Goal: Task Accomplishment & Management: Manage account settings

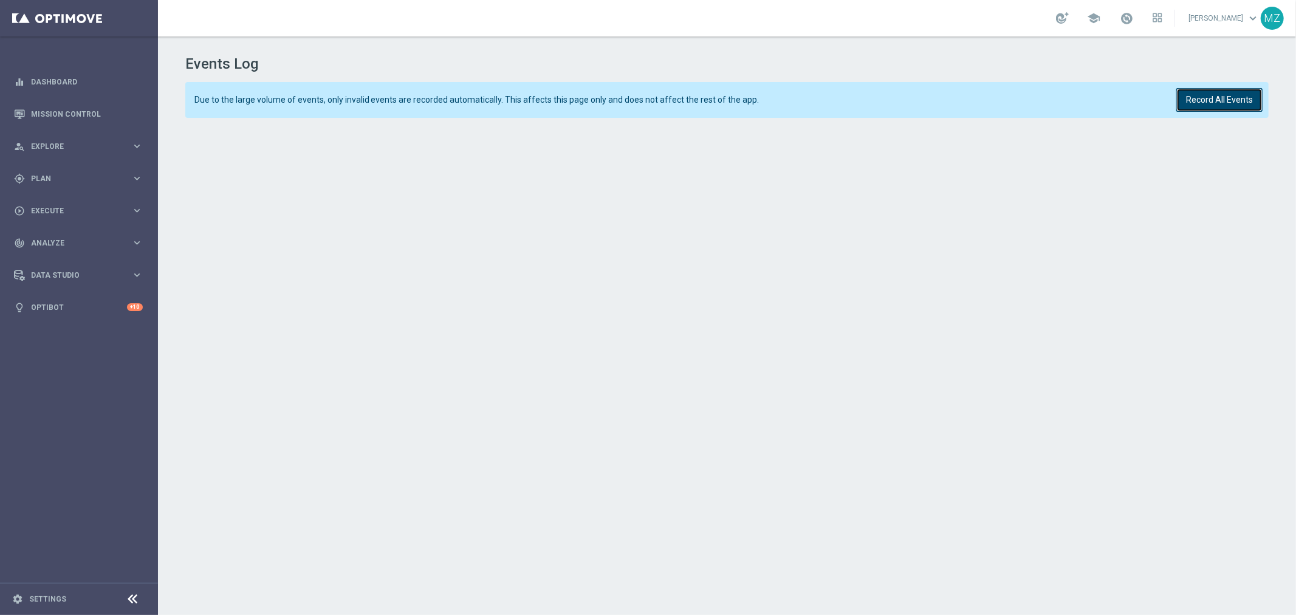
click at [1229, 100] on button "Record All Events" at bounding box center [1220, 100] width 86 height 24
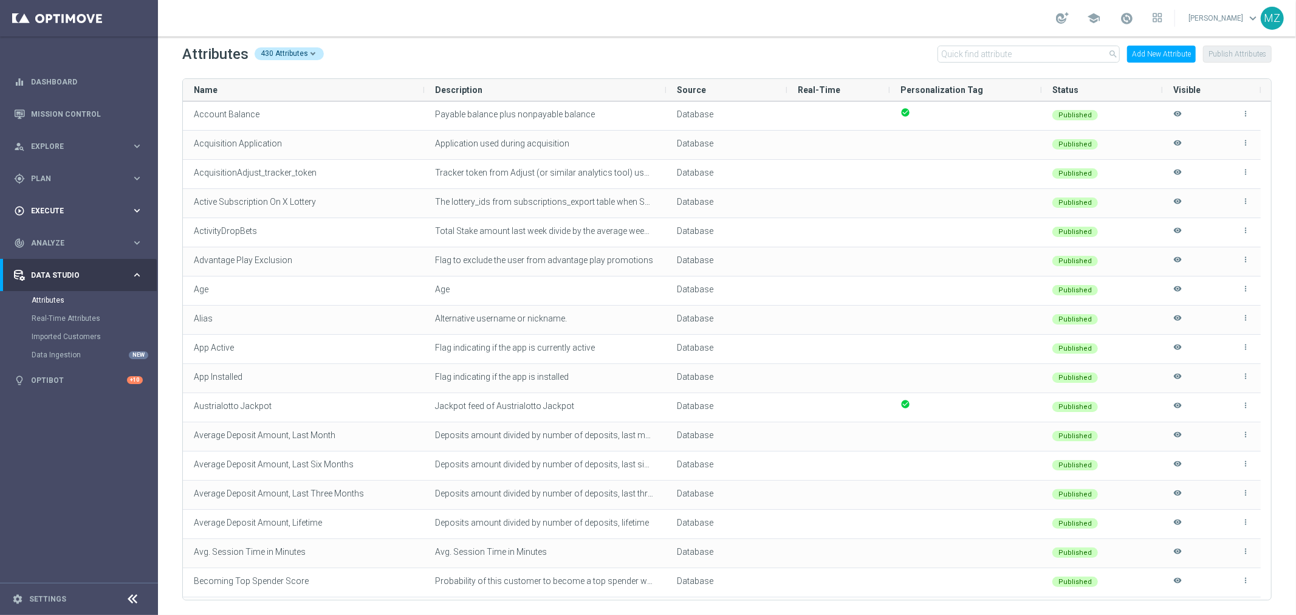
click at [57, 201] on div "play_circle_outline Execute keyboard_arrow_right" at bounding box center [78, 210] width 157 height 32
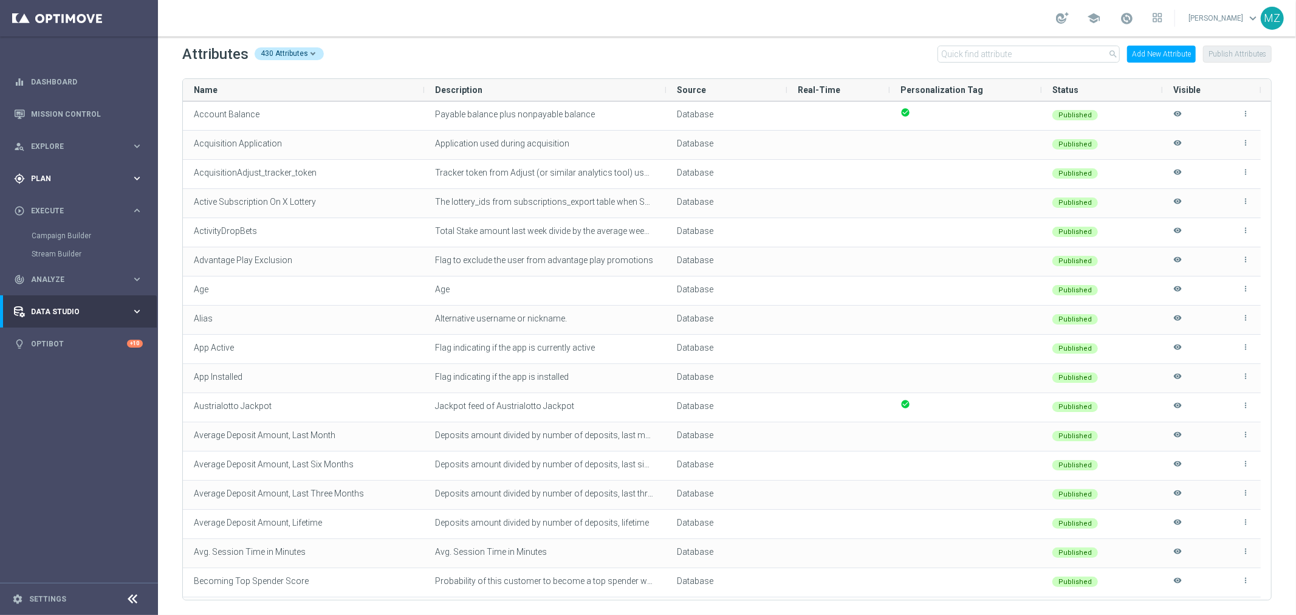
click at [66, 172] on div "gps_fixed Plan keyboard_arrow_right" at bounding box center [78, 178] width 157 height 32
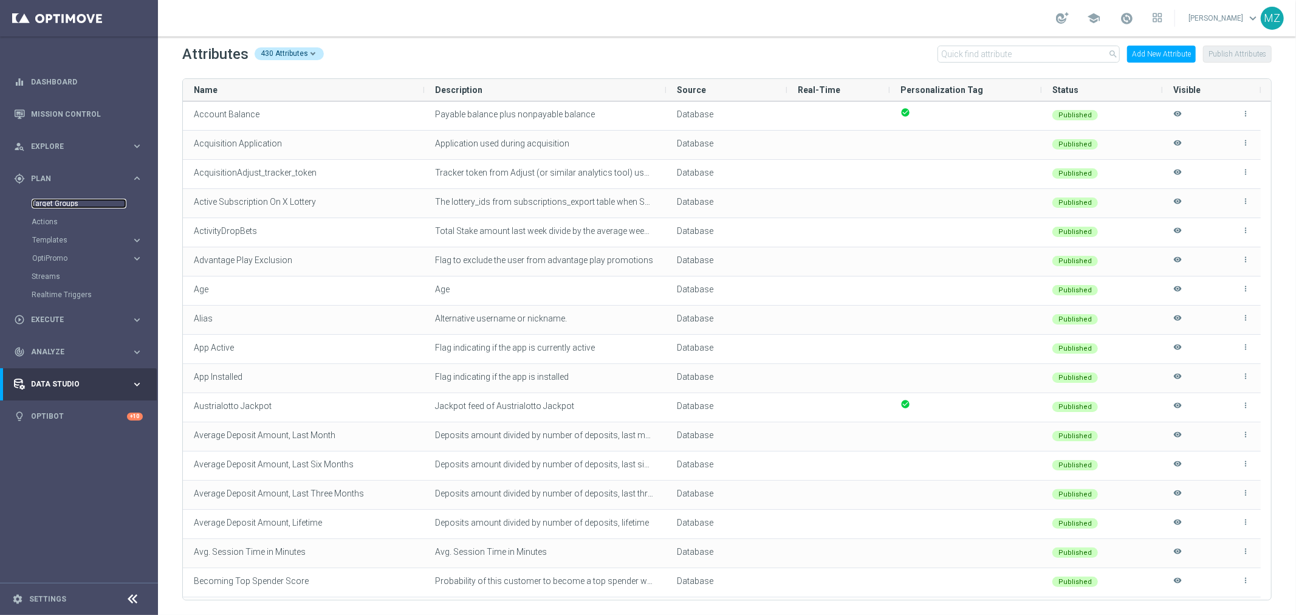
click at [65, 199] on link "Target Groups" at bounding box center [79, 204] width 95 height 10
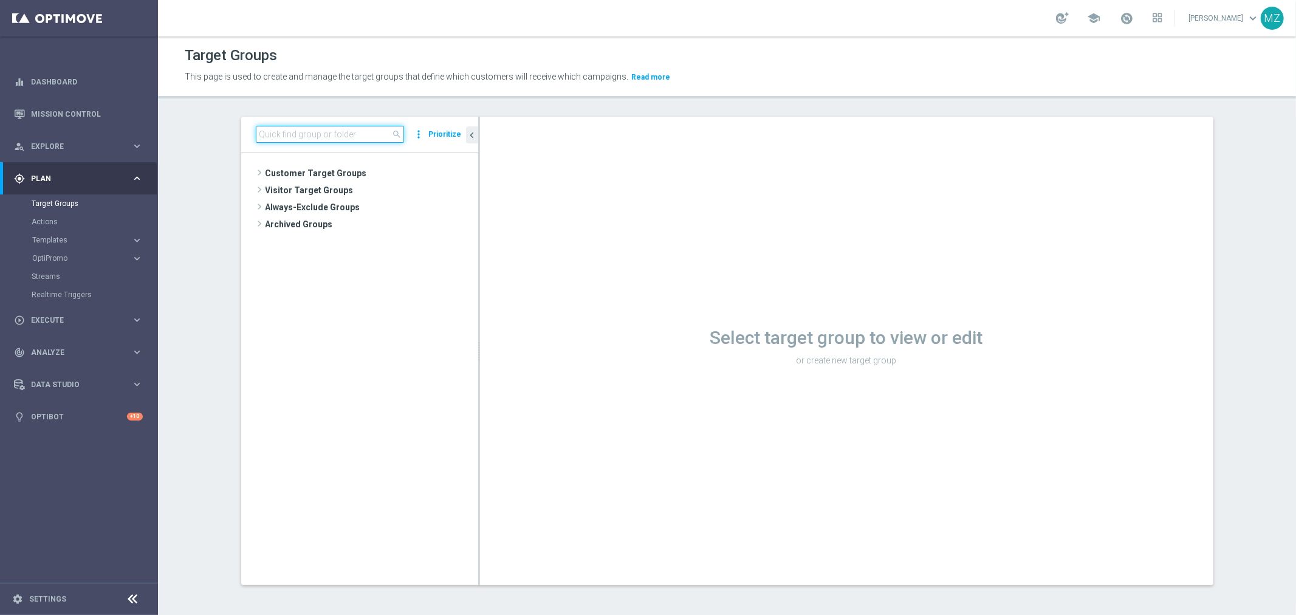
click at [289, 131] on input at bounding box center [330, 134] width 148 height 17
paste input "ALL_SER_MIX__2KTHRESHOLDWEEKLY"
type input "ALL_SER_MIX__2KTHRESHOLDWEEKLY"
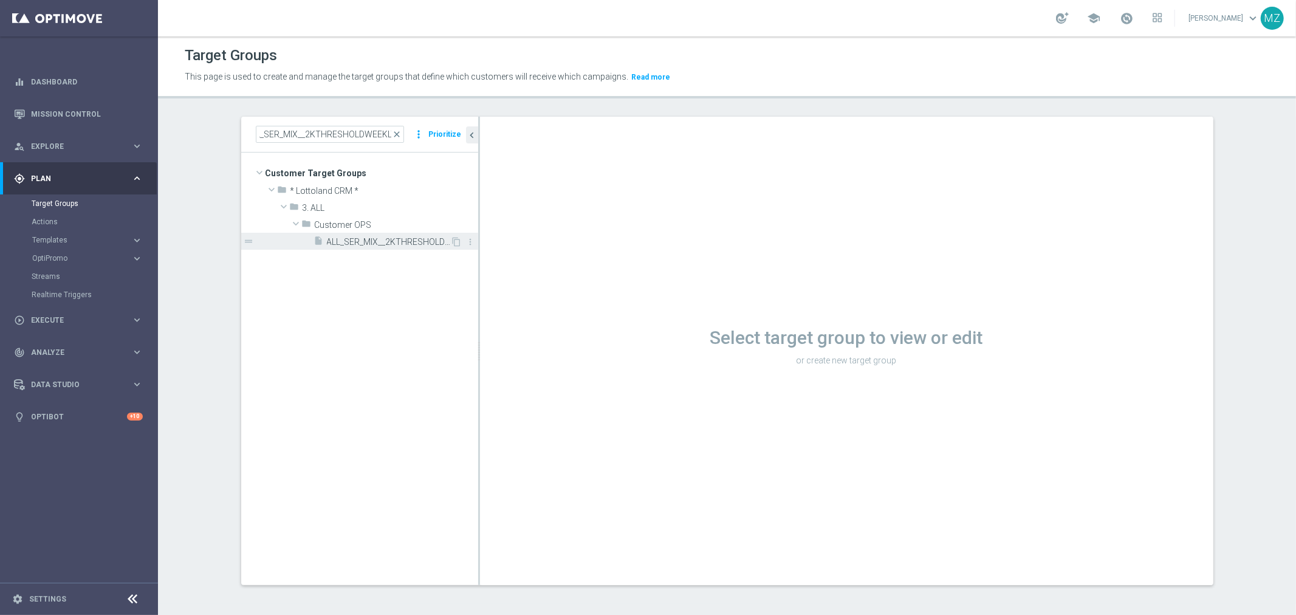
scroll to position [0, 0]
click at [342, 240] on span "ALL_SER_MIX__2KTHRESHOLDWEEKLY" at bounding box center [389, 242] width 124 height 10
click at [415, 234] on div "insert_drive_file ALL_SER_MIX__2KTHRESHOLDWEEKLY" at bounding box center [382, 241] width 137 height 17
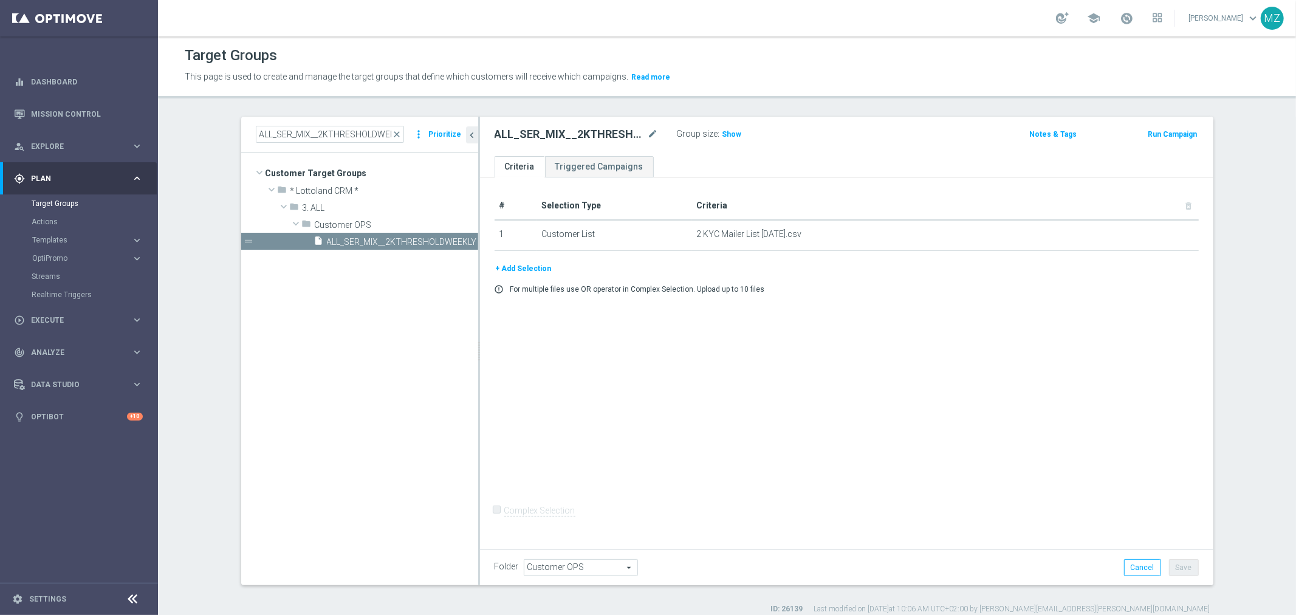
click at [514, 265] on button "+ Add Selection" at bounding box center [524, 268] width 58 height 13
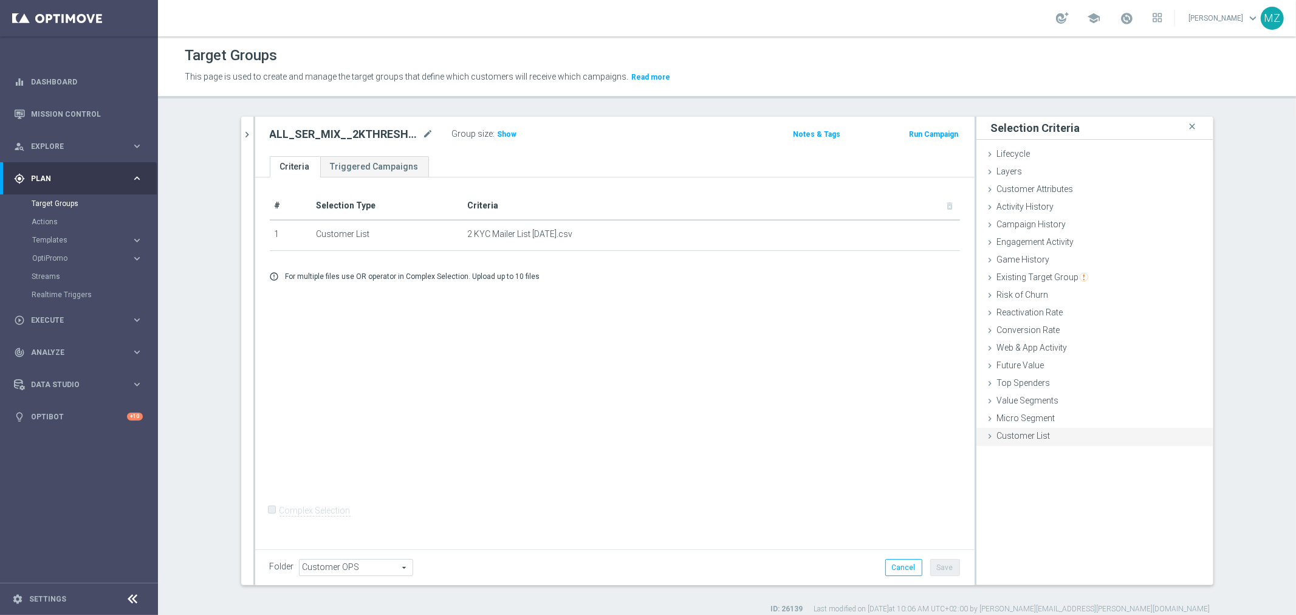
click at [986, 435] on icon at bounding box center [991, 436] width 10 height 10
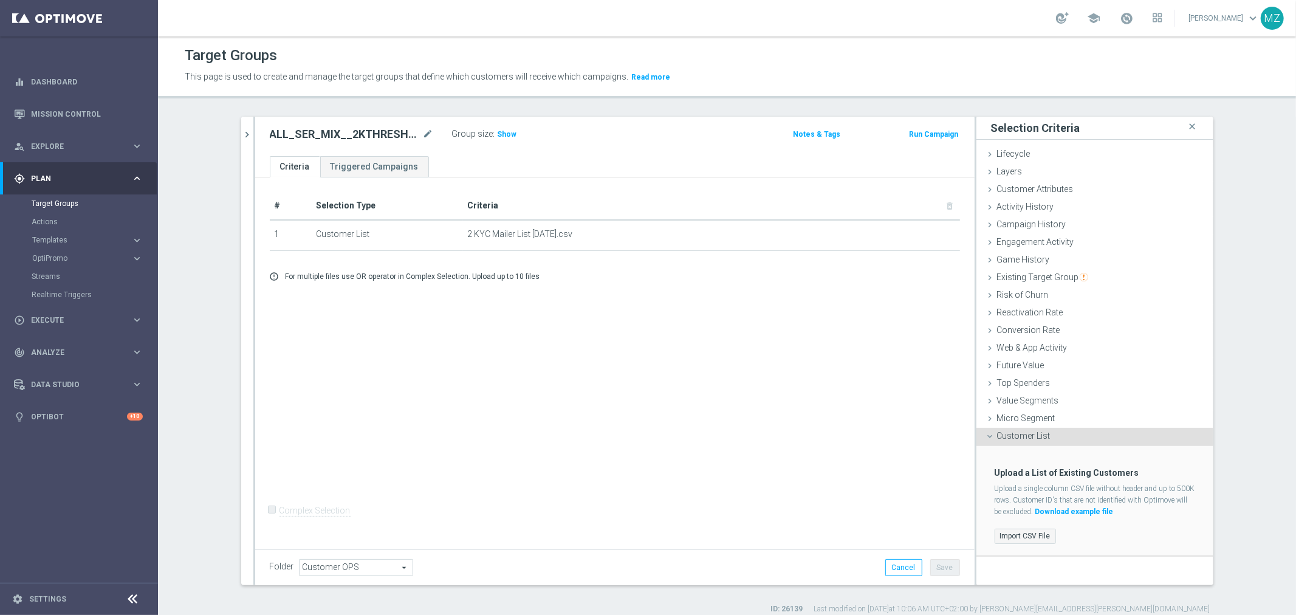
click at [1024, 532] on label "Import CSV File" at bounding box center [1025, 536] width 61 height 15
click at [0, 0] on input "Import CSV File" at bounding box center [0, 0] width 0 height 0
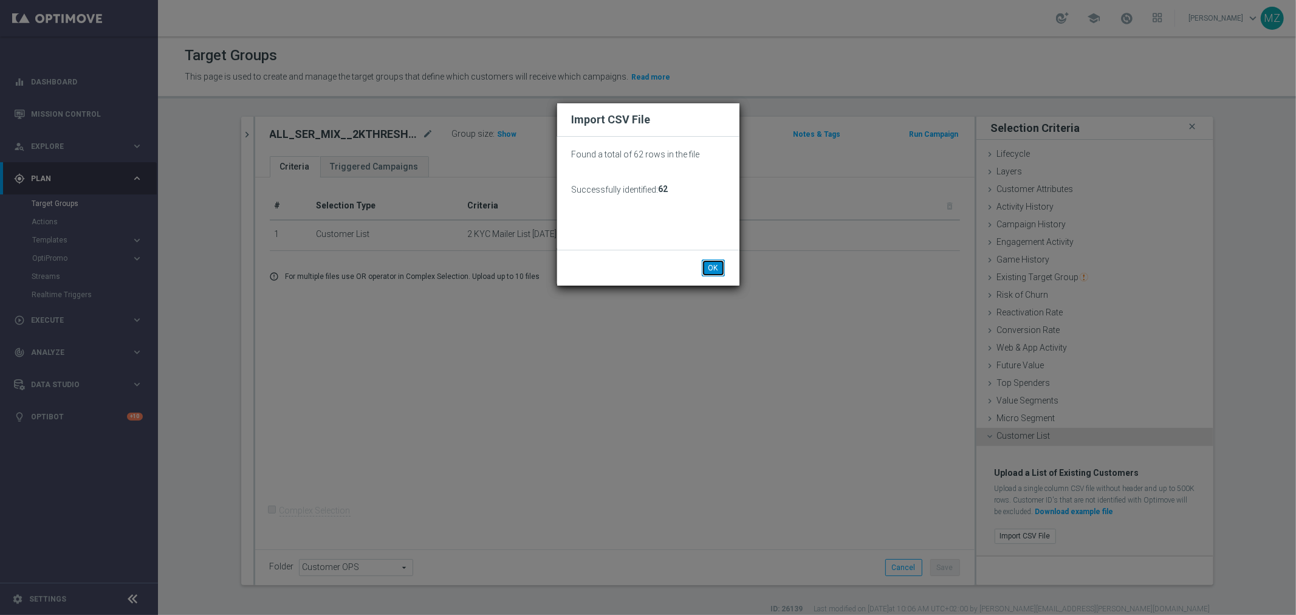
click at [712, 263] on button "OK" at bounding box center [713, 267] width 23 height 17
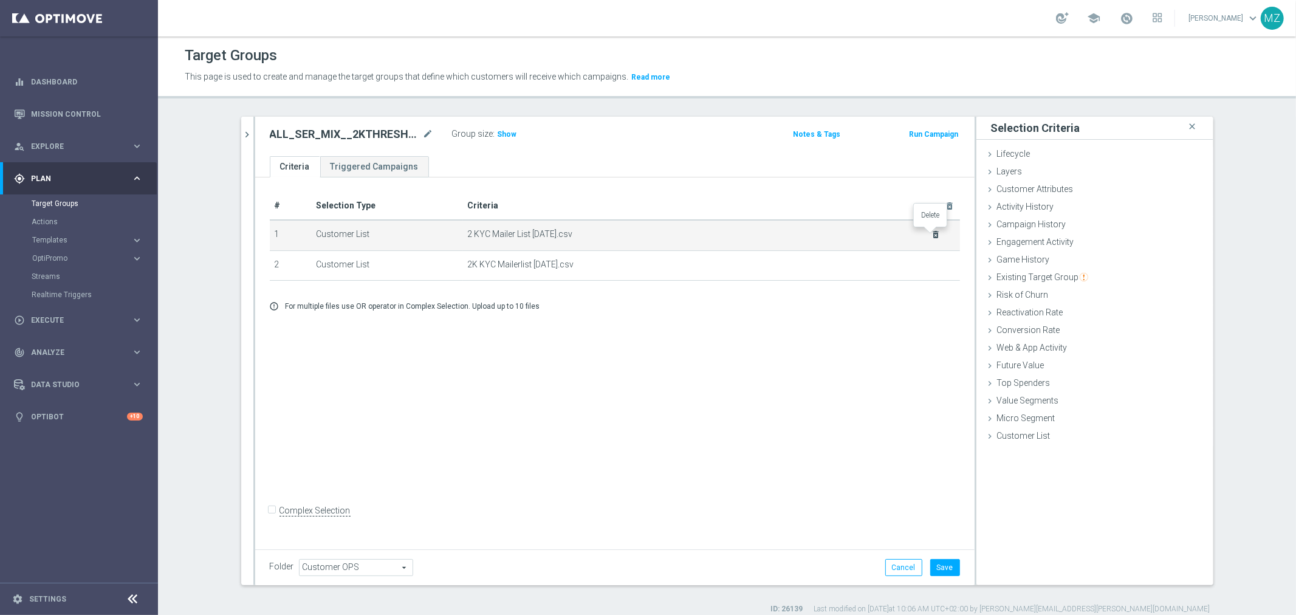
click at [933, 233] on icon "delete_forever" at bounding box center [936, 235] width 10 height 10
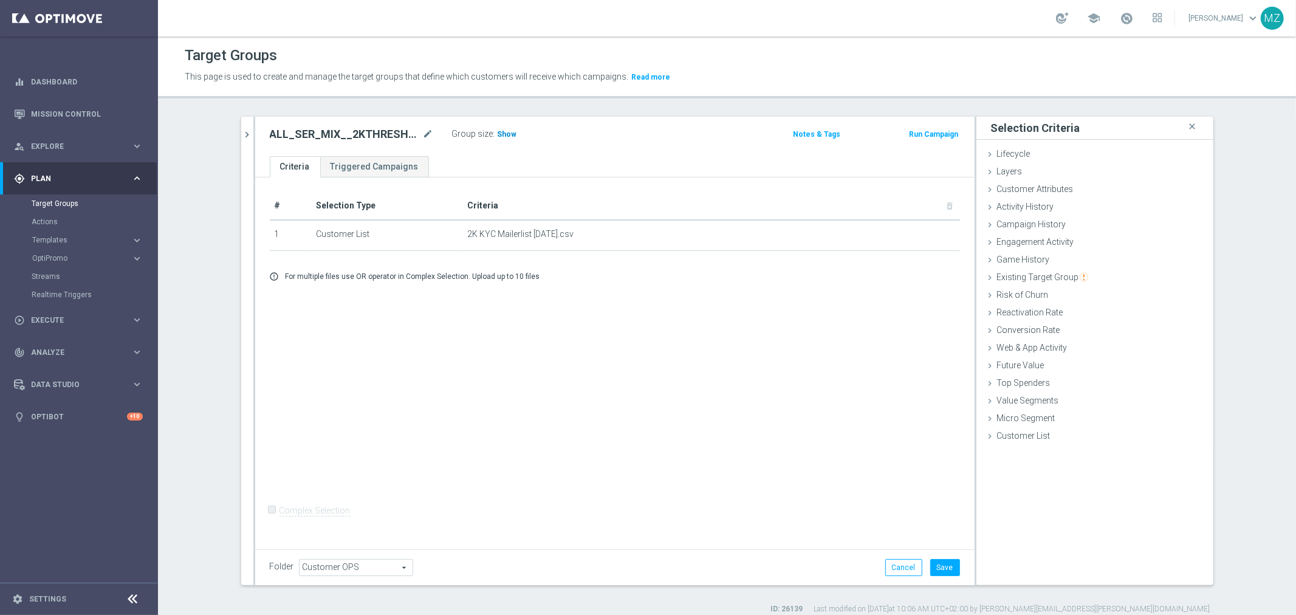
click at [502, 128] on h3 "Show" at bounding box center [508, 134] width 22 height 13
click at [932, 562] on button "Save" at bounding box center [945, 567] width 30 height 17
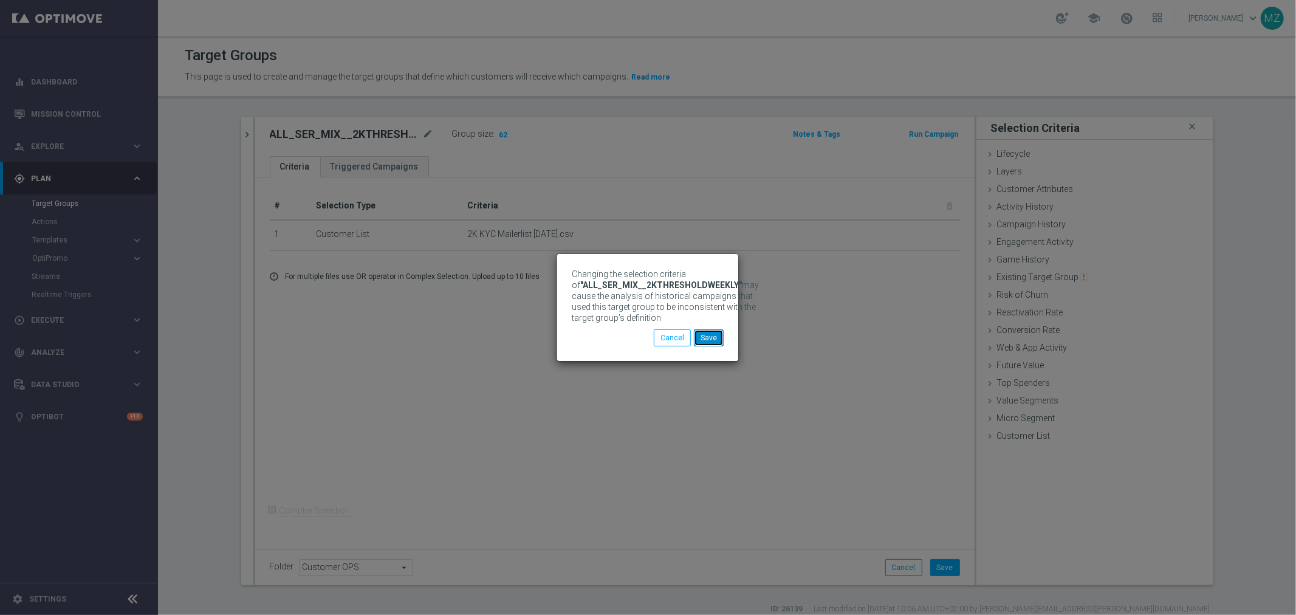
click at [718, 337] on button "Save" at bounding box center [709, 337] width 30 height 17
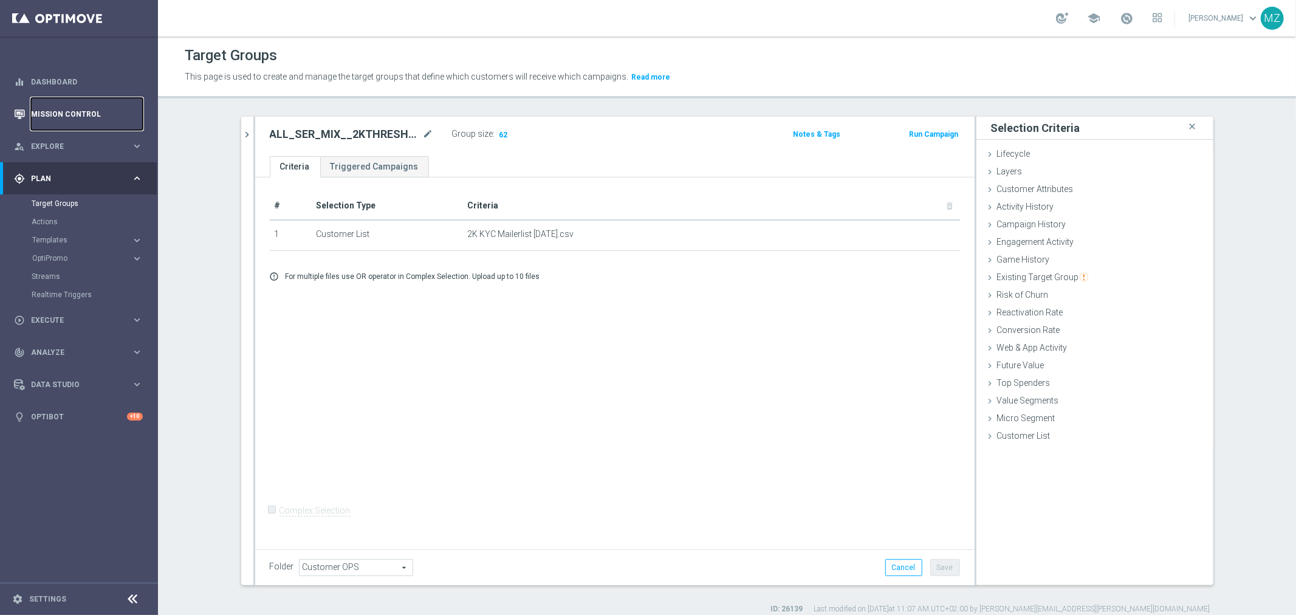
click at [57, 114] on link "Mission Control" at bounding box center [87, 114] width 112 height 32
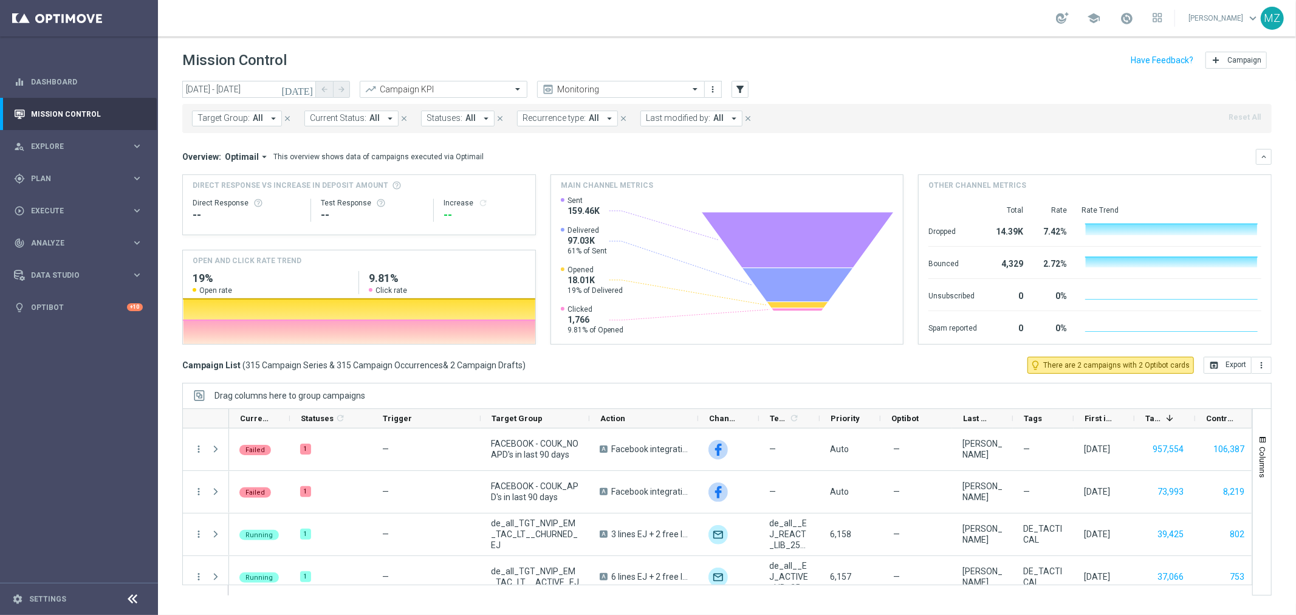
click at [233, 117] on span "Target Group:" at bounding box center [224, 118] width 52 height 10
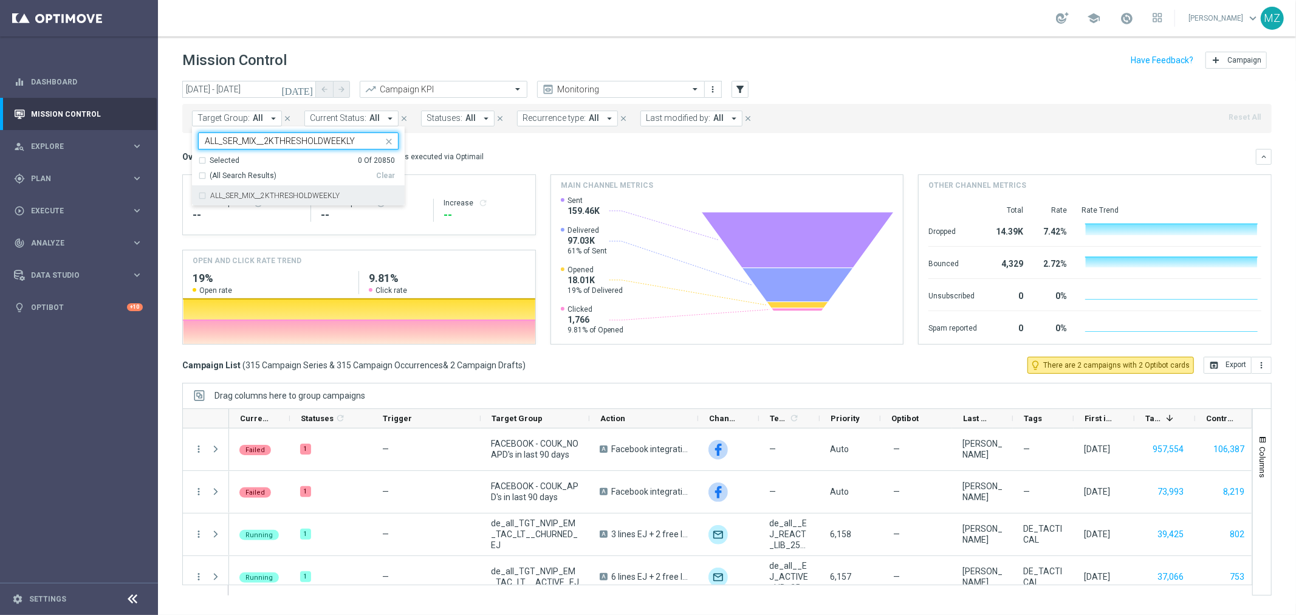
click at [266, 194] on label "ALL_SER_MIX__2KTHRESHOLDWEEKLY" at bounding box center [274, 195] width 129 height 7
type input "ALL_SER_MIX__2KTHRESHOLDWEEKLY"
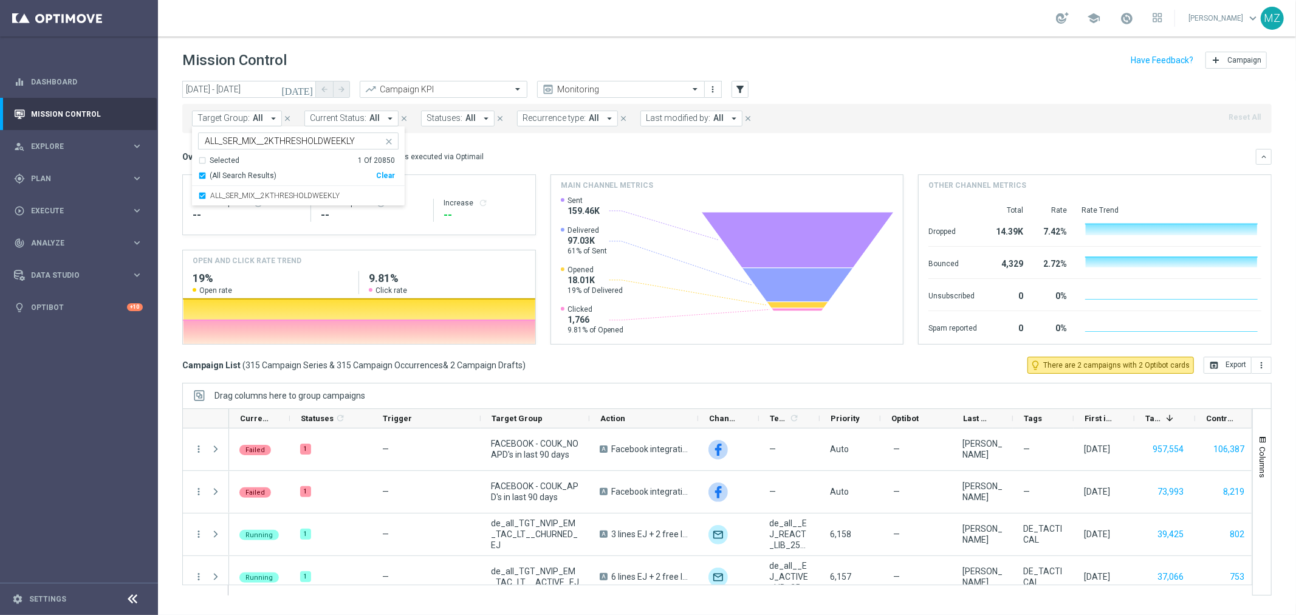
click at [308, 92] on icon "[DATE]" at bounding box center [297, 89] width 33 height 11
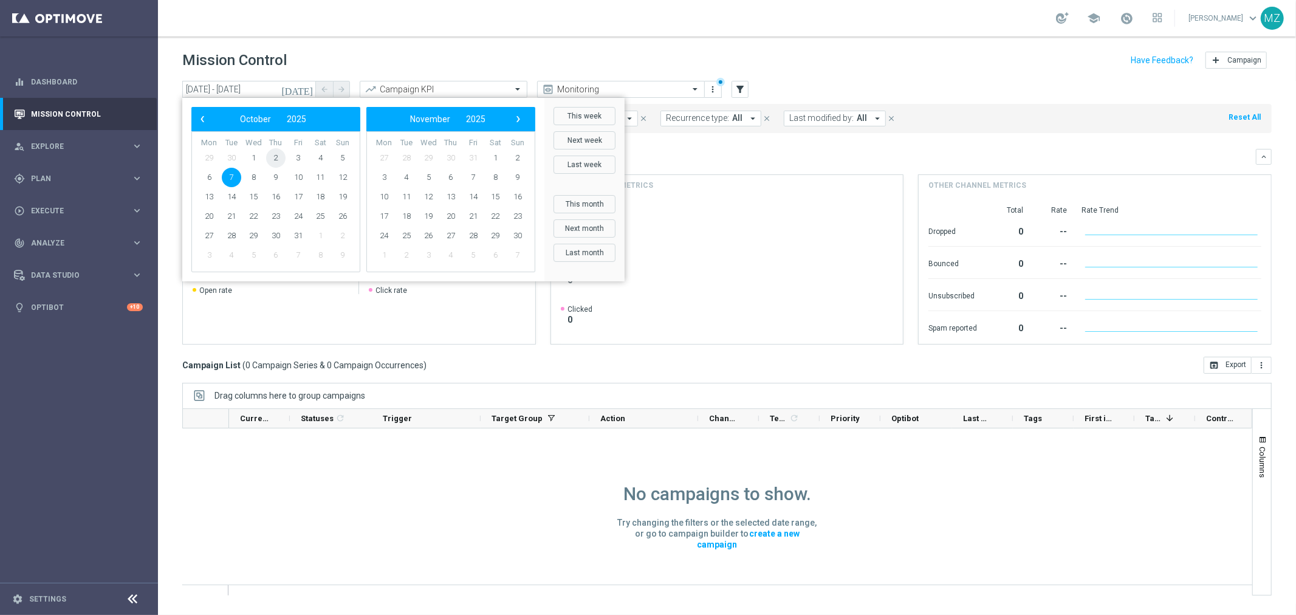
click at [269, 156] on span "2" at bounding box center [275, 157] width 19 height 19
type input "[DATE] - [DATE]"
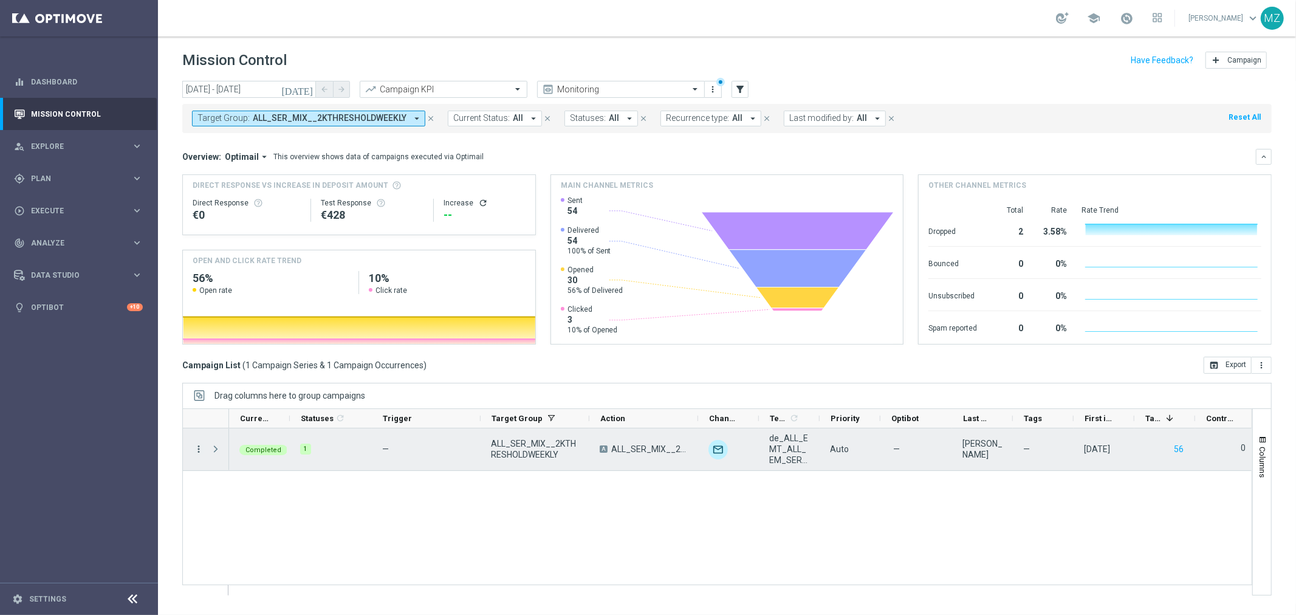
click at [197, 447] on icon "more_vert" at bounding box center [198, 449] width 11 height 11
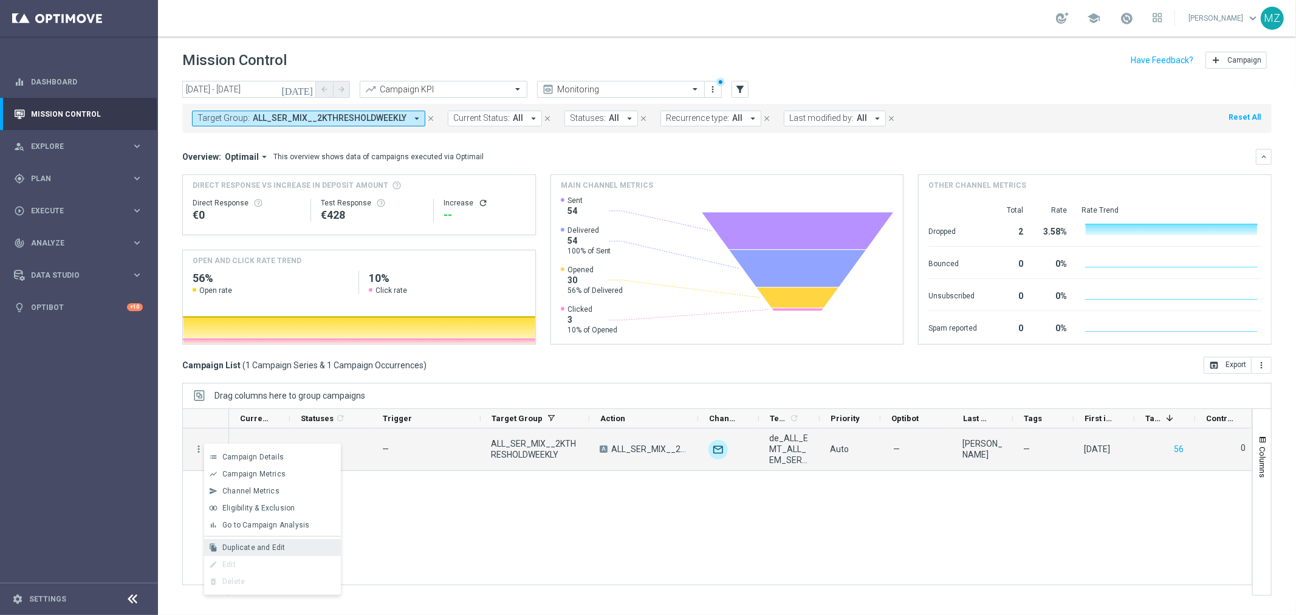
click at [258, 545] on span "Duplicate and Edit" at bounding box center [253, 547] width 63 height 9
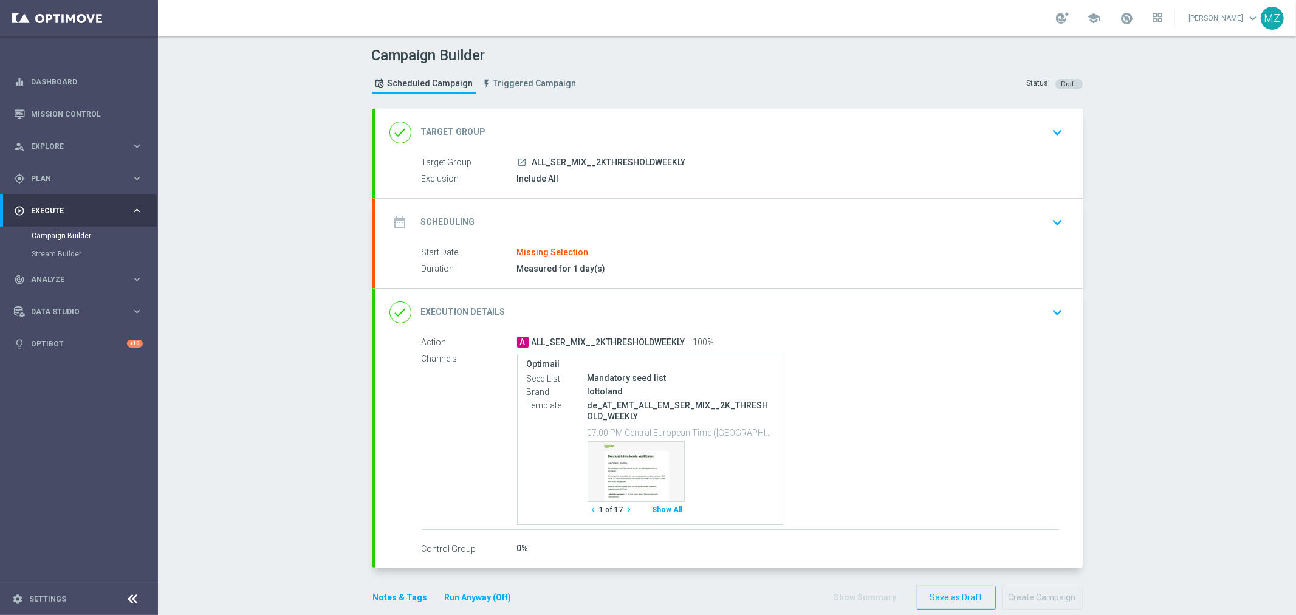
click at [1059, 220] on icon "keyboard_arrow_down" at bounding box center [1058, 222] width 18 height 18
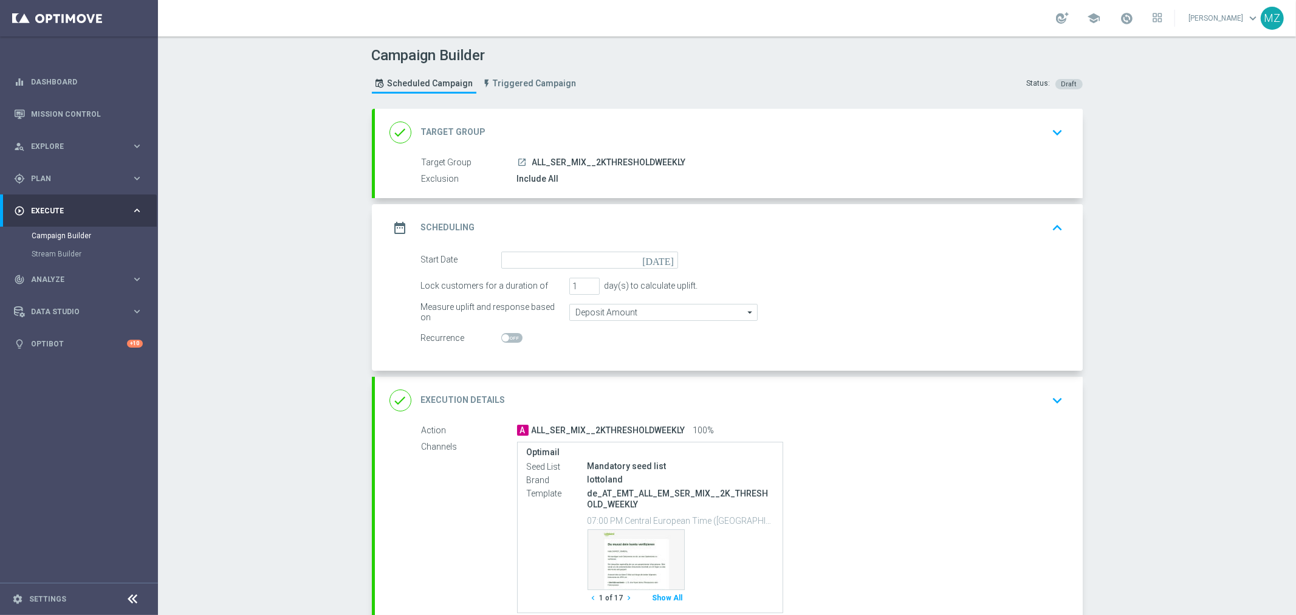
click at [665, 256] on icon "[DATE]" at bounding box center [660, 258] width 36 height 13
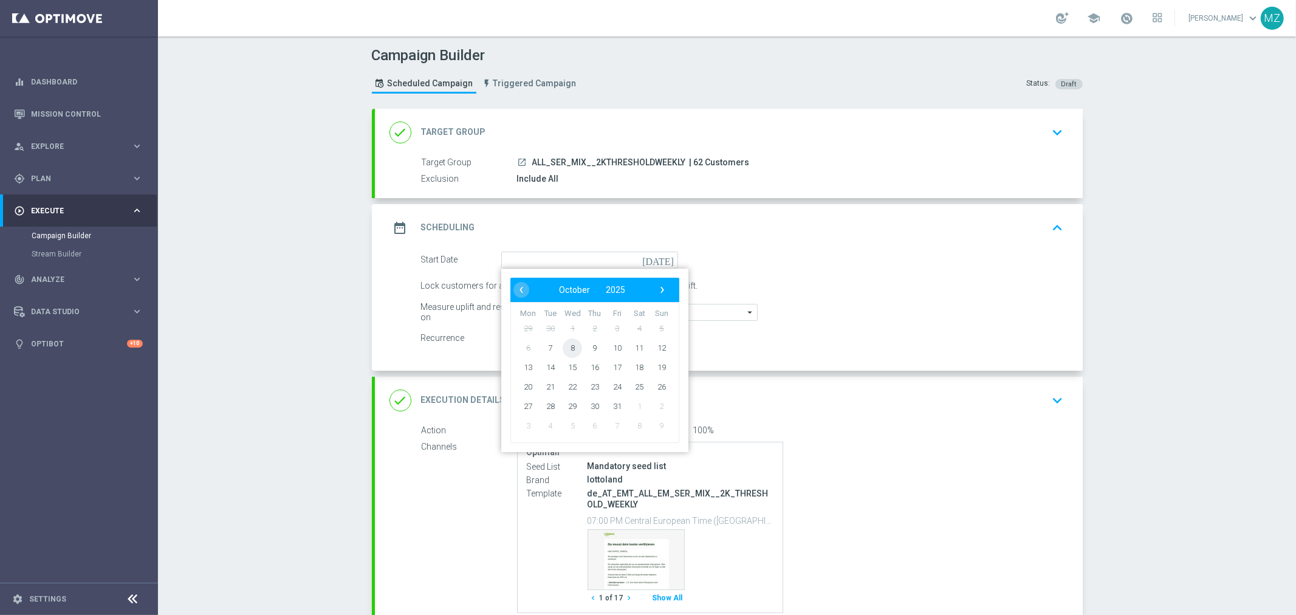
click at [569, 351] on span "8" at bounding box center [572, 347] width 19 height 19
type input "08 Oct 2025"
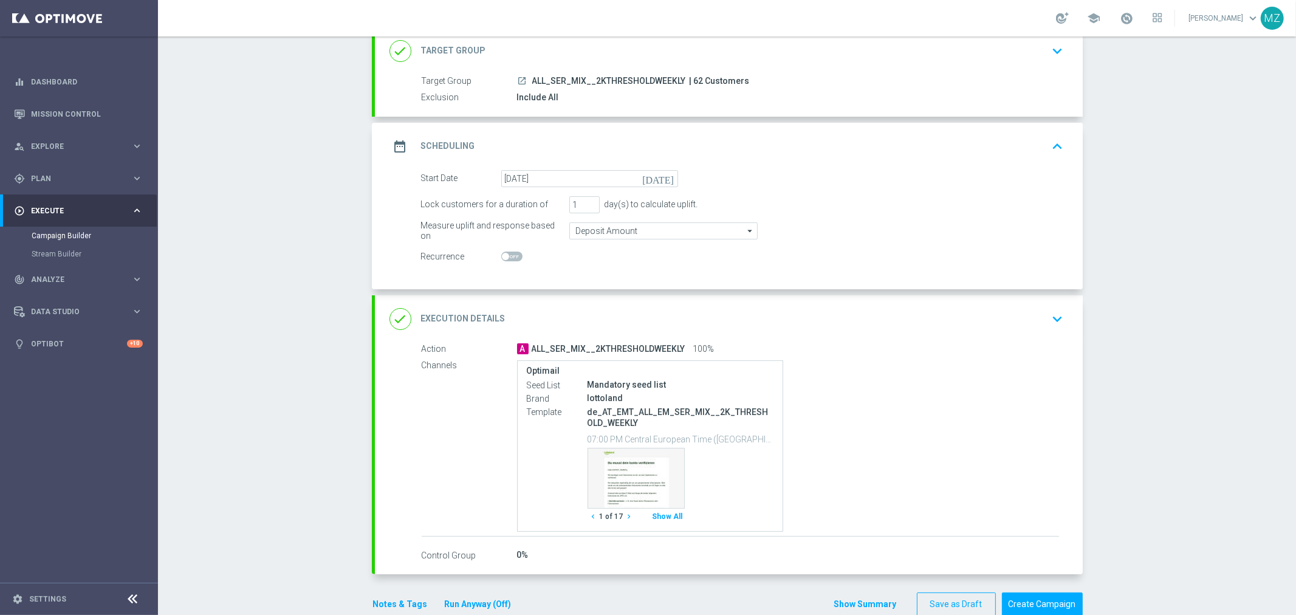
scroll to position [105, 0]
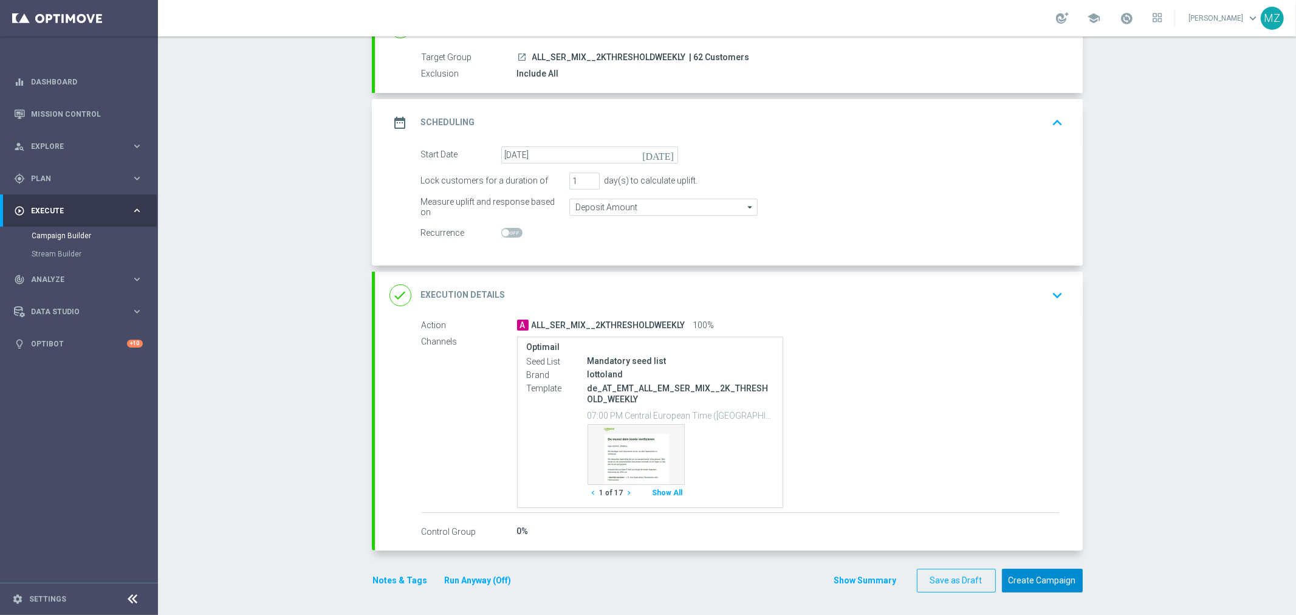
click at [1047, 579] on button "Create Campaign" at bounding box center [1042, 581] width 81 height 24
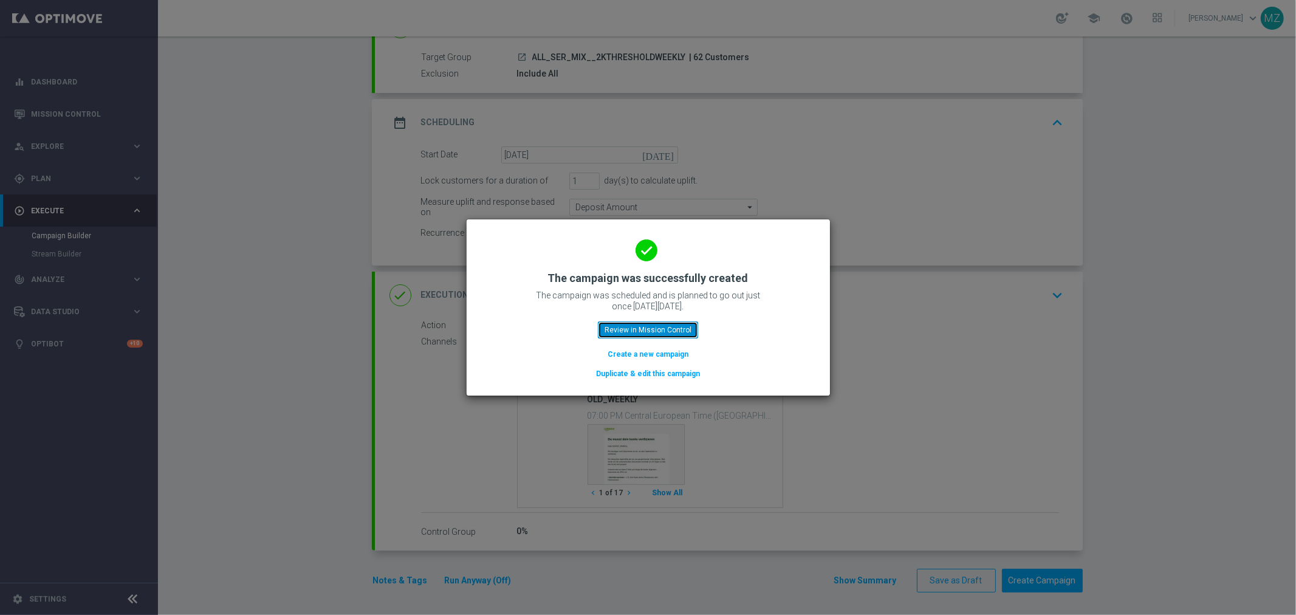
click at [670, 322] on button "Review in Mission Control" at bounding box center [648, 329] width 100 height 17
